Goal: Task Accomplishment & Management: Manage account settings

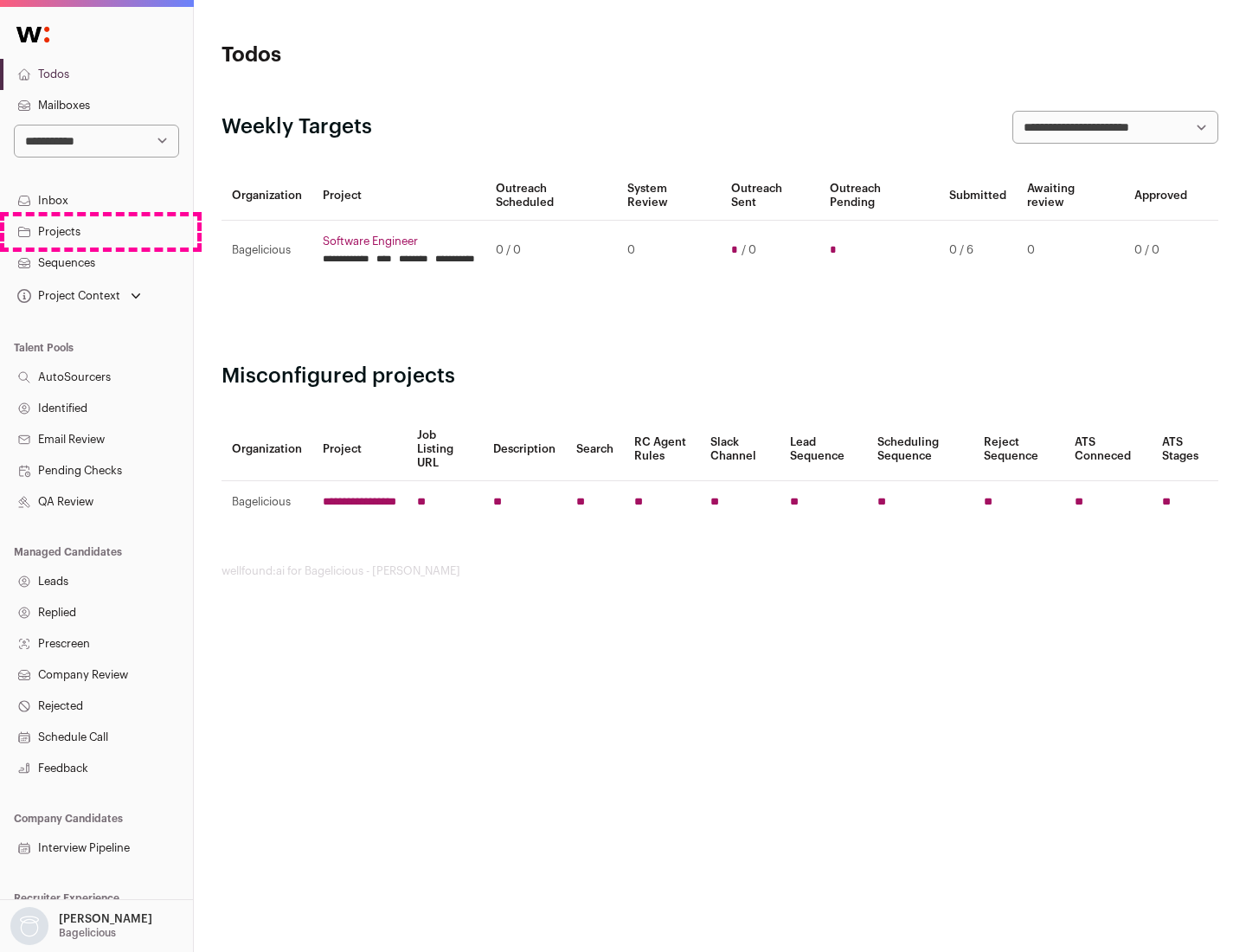
click at [96, 231] on link "Projects" at bounding box center [97, 232] width 193 height 31
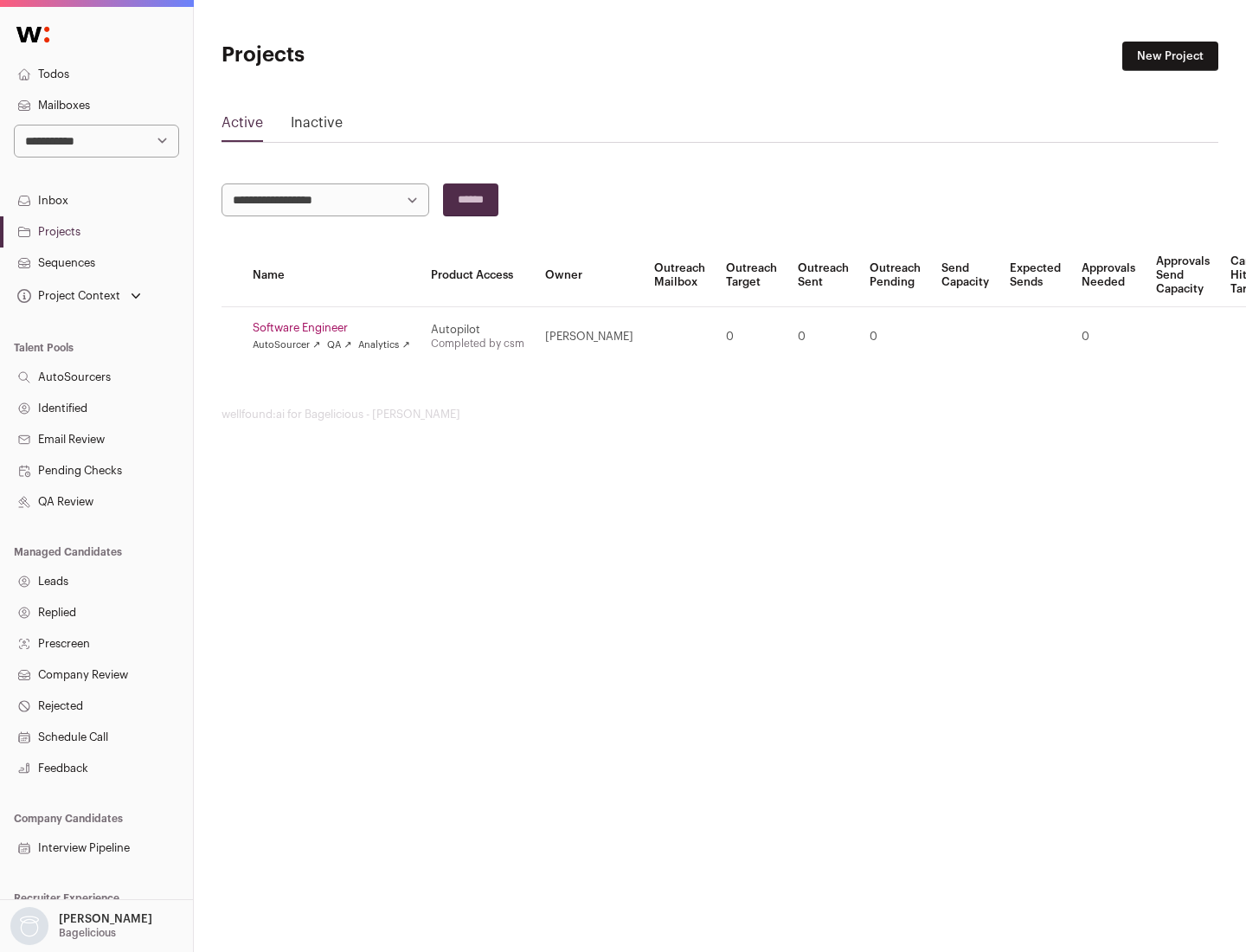
click at [337, 327] on link "Software Engineer" at bounding box center [331, 327] width 157 height 14
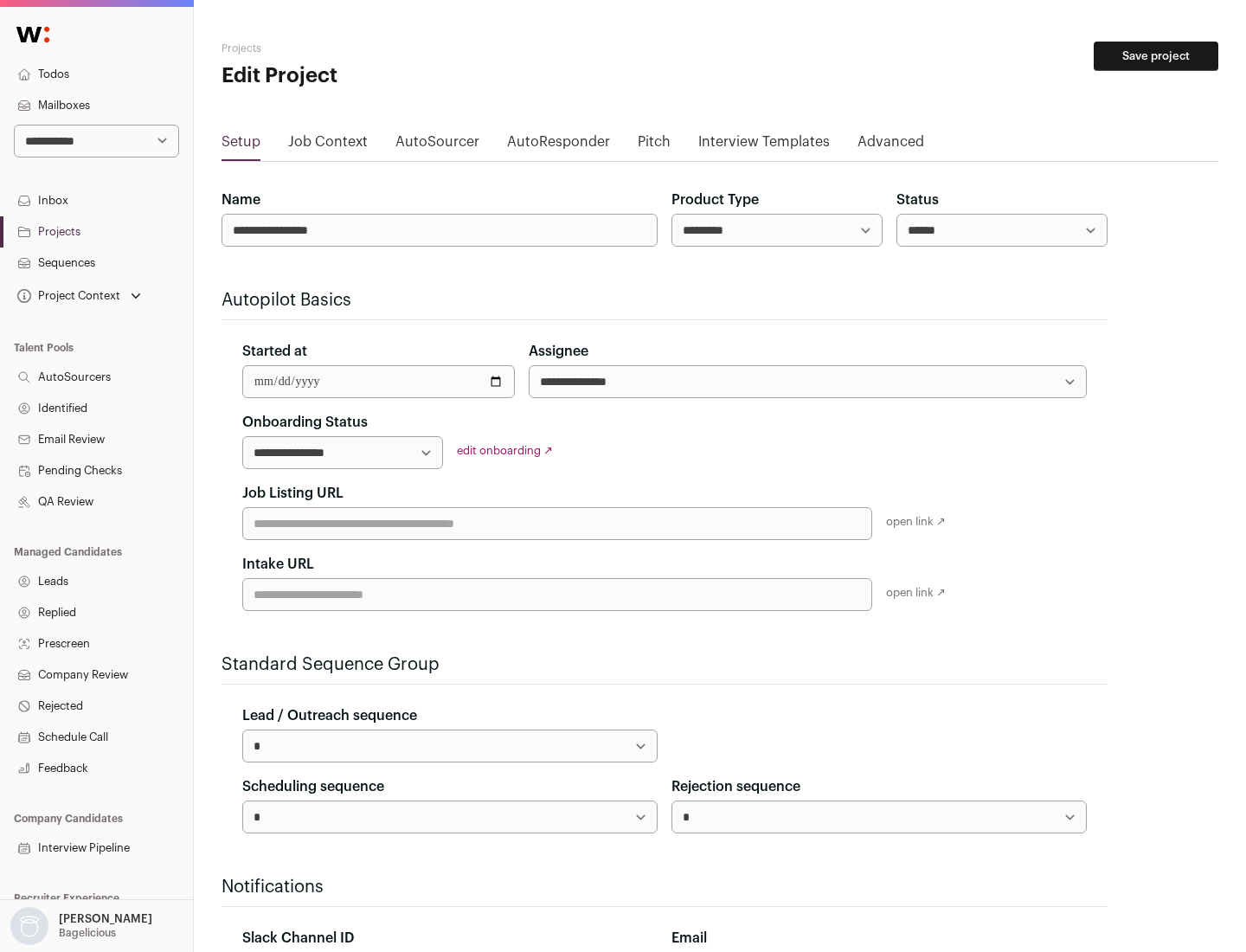
click at [1156, 56] on button "Save project" at bounding box center [1156, 56] width 124 height 29
